Goal: Information Seeking & Learning: Learn about a topic

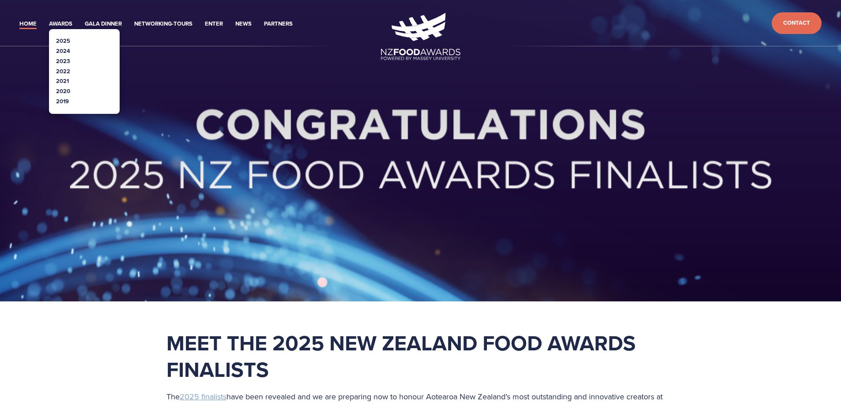
click at [64, 49] on link "2024" at bounding box center [63, 51] width 14 height 8
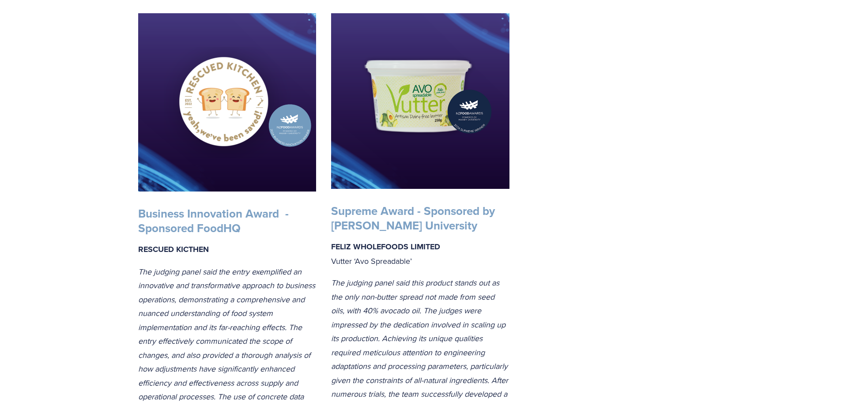
scroll to position [1589, 0]
